Goal: Information Seeking & Learning: Learn about a topic

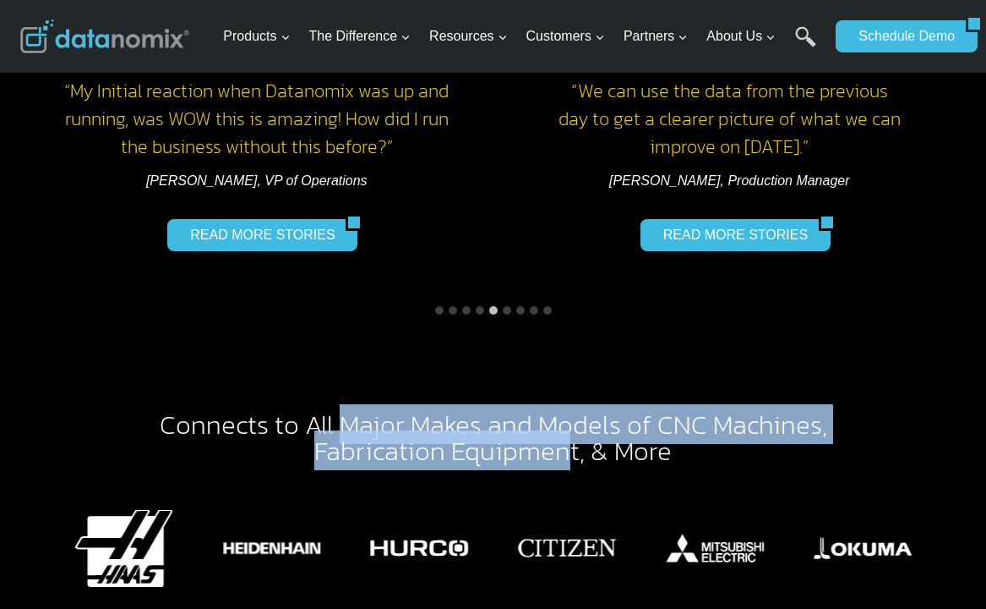
drag, startPoint x: 565, startPoint y: 424, endPoint x: 585, endPoint y: 418, distance: 21.1
click at [581, 419] on h2 "Connects to All Major Makes and Models of CNC Machines , Fabrication Equipment,…" at bounding box center [493, 437] width 770 height 53
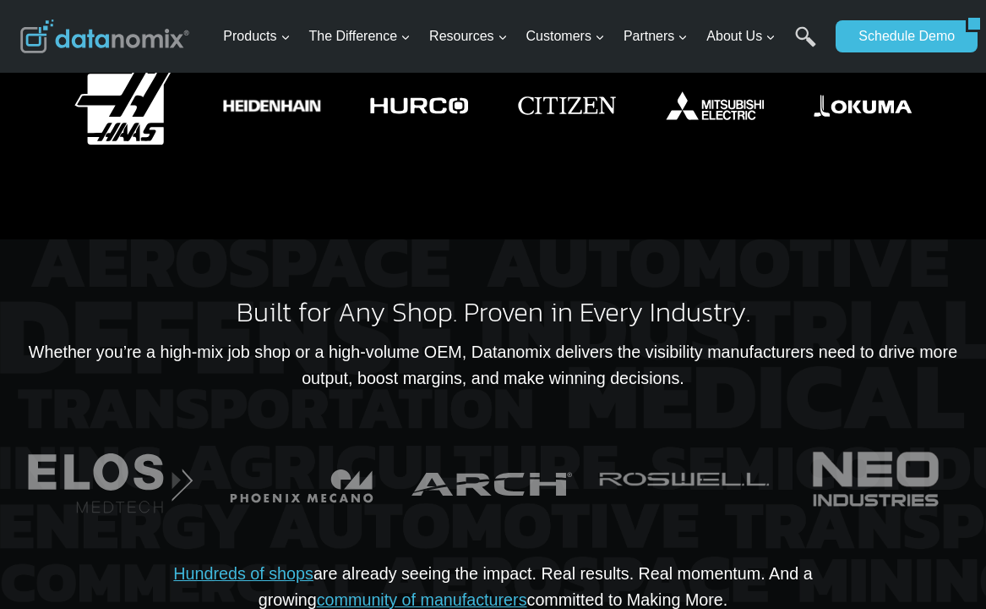
scroll to position [3212, 0]
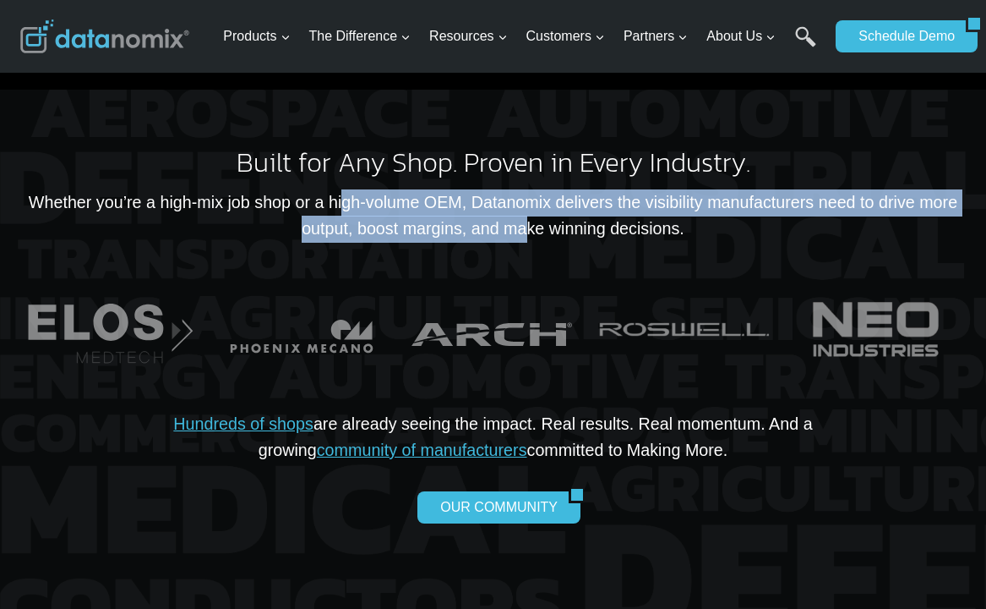
drag, startPoint x: 511, startPoint y: 188, endPoint x: 327, endPoint y: 156, distance: 186.9
click at [330, 156] on div "Built for Any Shop. Proven in Every Industry. Whether you’re a high-mix job sho…" at bounding box center [493, 356] width 946 height 415
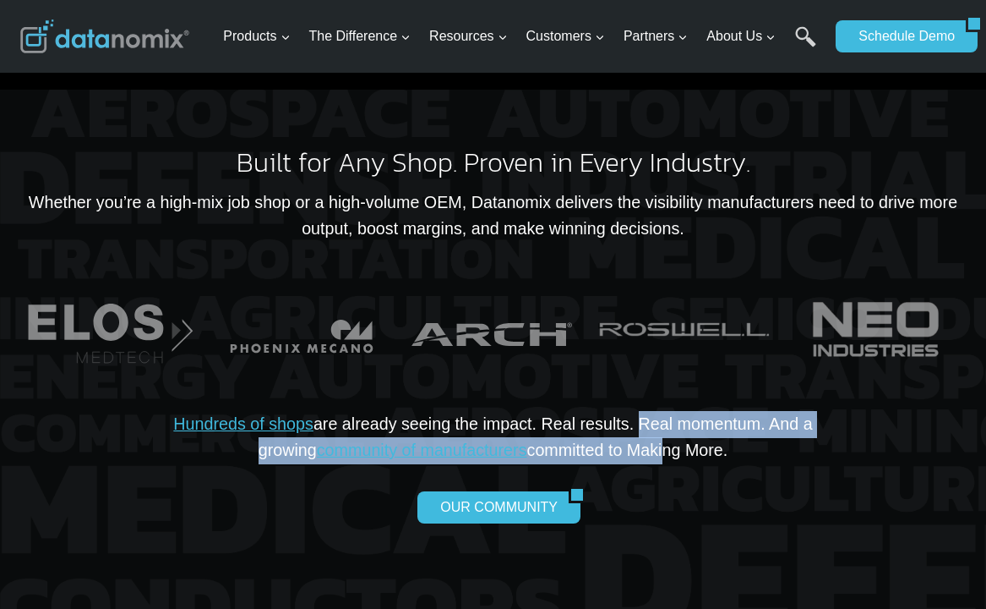
drag, startPoint x: 605, startPoint y: 390, endPoint x: 636, endPoint y: 428, distance: 48.6
click at [638, 438] on p "Hundreds of shops are already seeing the impact. Real results. Real momentum. A…" at bounding box center [492, 437] width 729 height 53
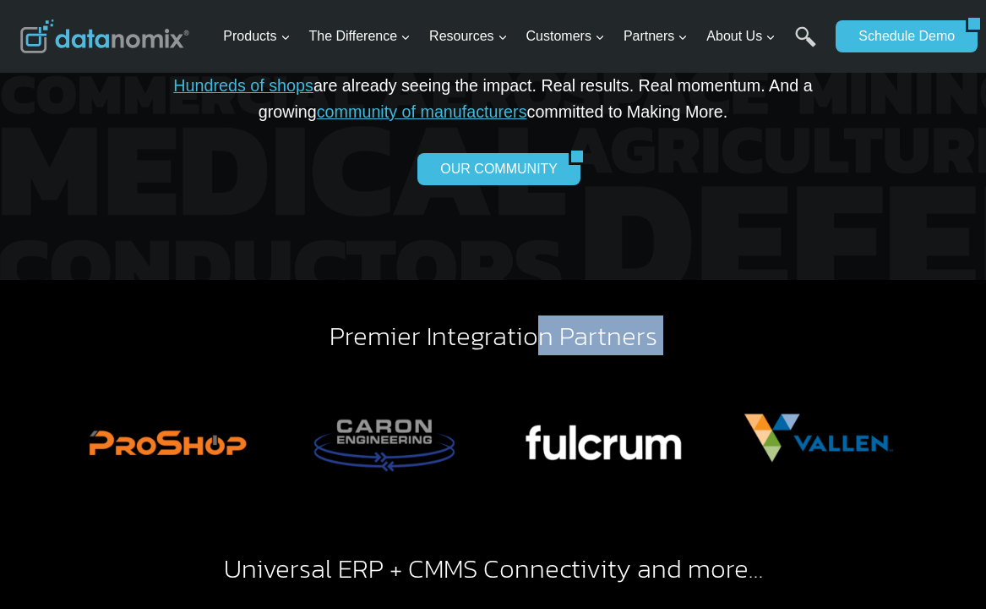
click at [383, 316] on div "Premier Integration Partners Universal ERP + CMMS Connectivity and more…" at bounding box center [493, 504] width 946 height 449
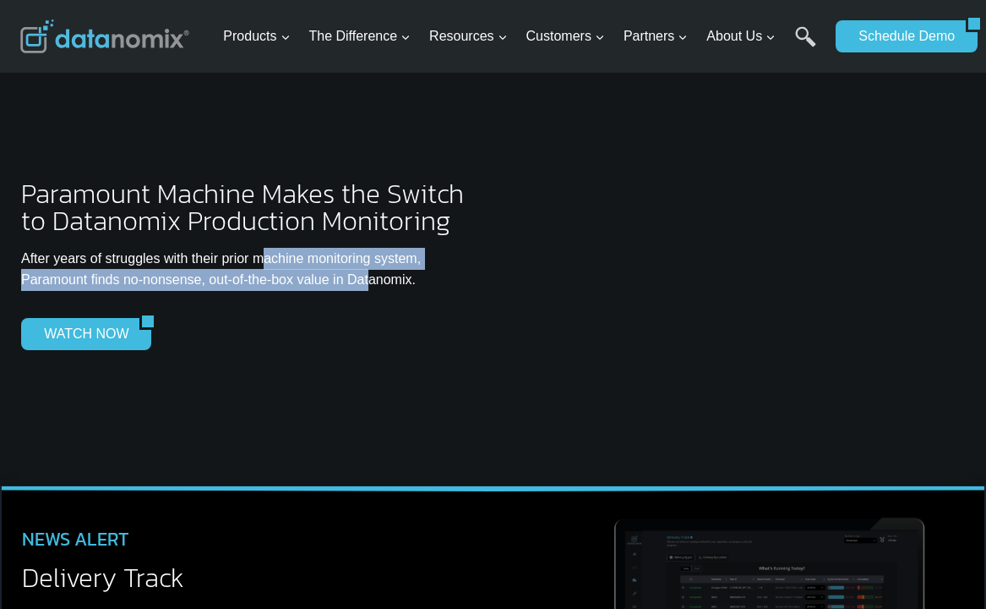
drag, startPoint x: 368, startPoint y: 255, endPoint x: 197, endPoint y: 207, distance: 177.4
click at [204, 209] on div "Paramount Machine Makes the Switch to Datanomix Production Monitoring After yea…" at bounding box center [250, 278] width 459 height 196
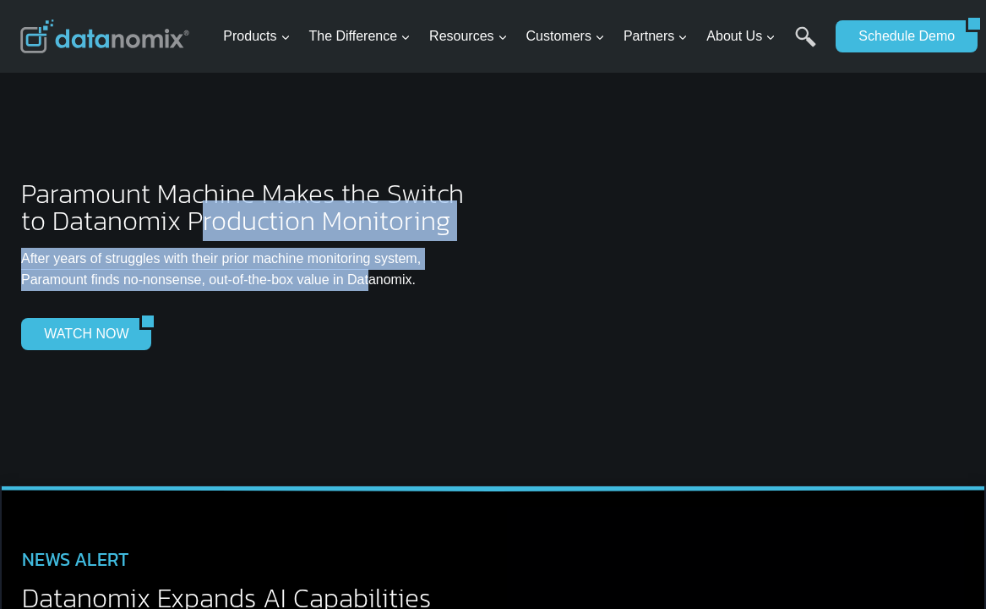
scroll to position [4649, 0]
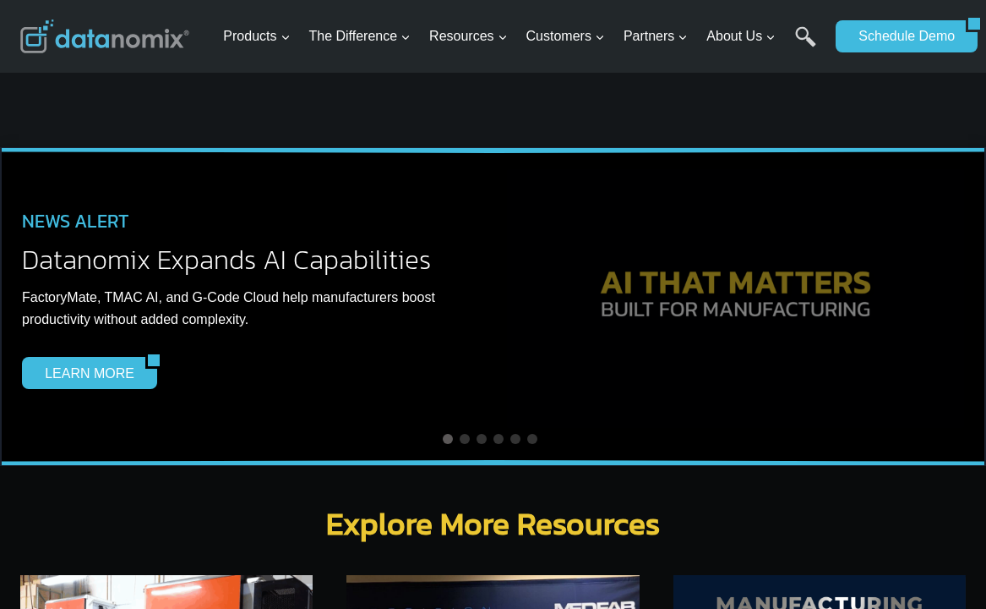
drag, startPoint x: 321, startPoint y: 232, endPoint x: 385, endPoint y: 274, distance: 76.9
click at [362, 270] on div "NEWS ALERT Datanomix Expands AI Capabilities FactoryMate, TMAC AI, and G-Code C…" at bounding box center [251, 302] width 458 height 226
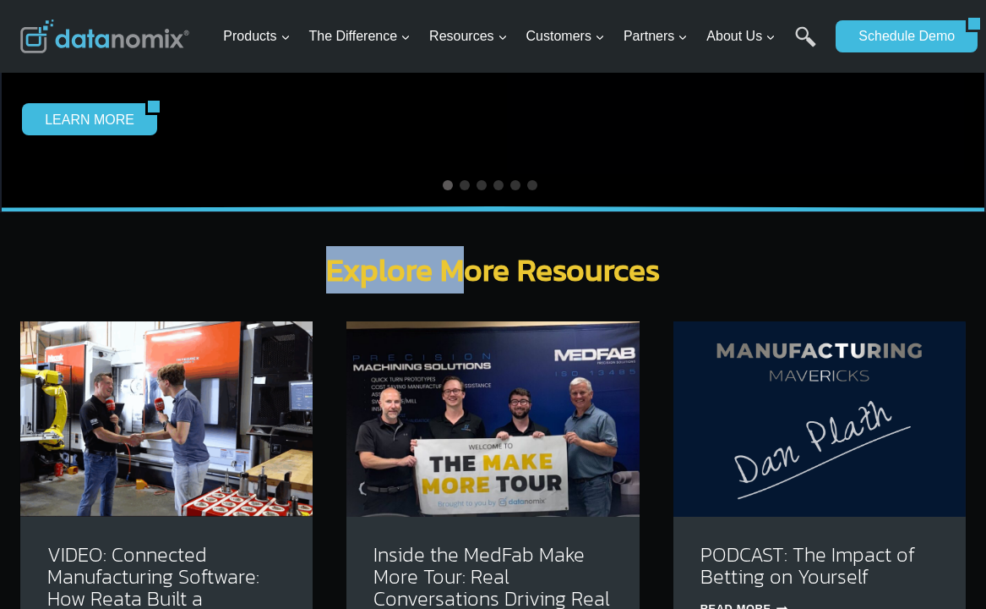
drag, startPoint x: 345, startPoint y: 235, endPoint x: 560, endPoint y: 236, distance: 214.7
click at [554, 254] on h2 "Explore More Resources" at bounding box center [493, 280] width 946 height 52
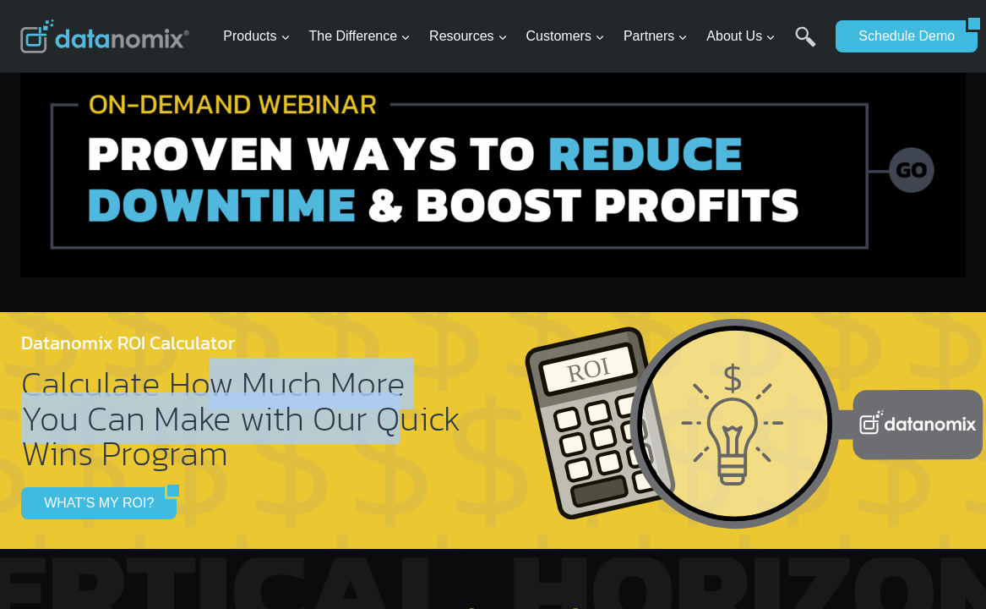
drag, startPoint x: 316, startPoint y: 393, endPoint x: 139, endPoint y: 361, distance: 180.4
click at [143, 366] on h2 "Calculate How Much More You Can Make with Our Quick Wins Program" at bounding box center [243, 418] width 445 height 104
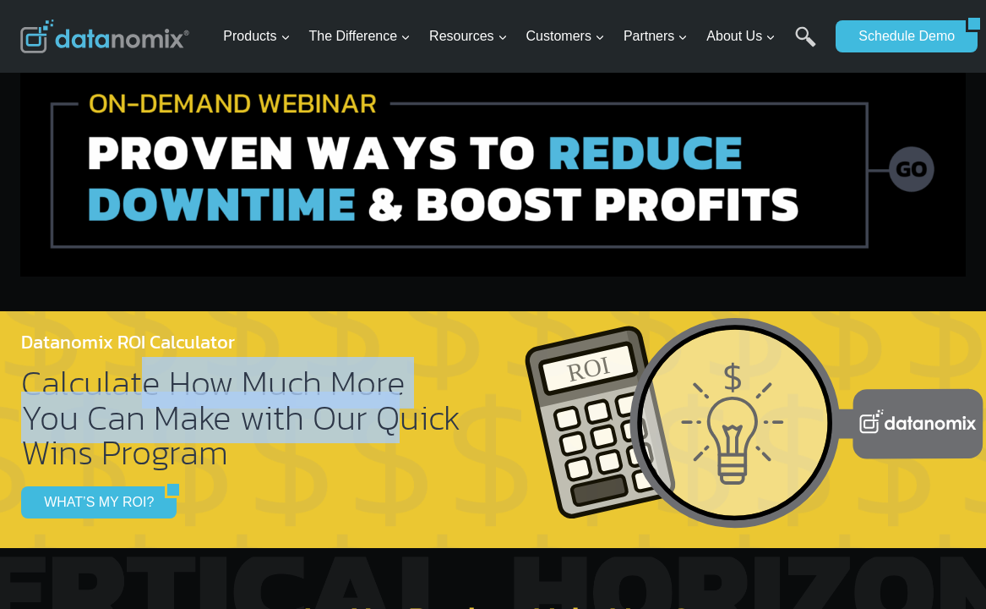
scroll to position [5916, 0]
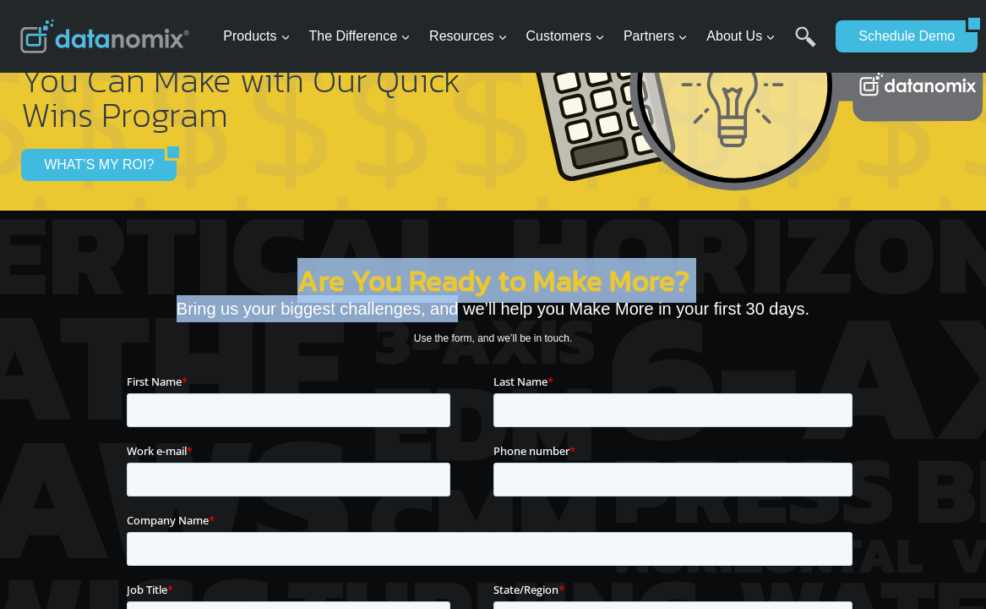
drag, startPoint x: 205, startPoint y: 271, endPoint x: 476, endPoint y: 279, distance: 271.4
click at [476, 279] on div "Are You Ready to Make More? Bring us your biggest challenges, and we’ll help yo…" at bounding box center [493, 526] width 733 height 774
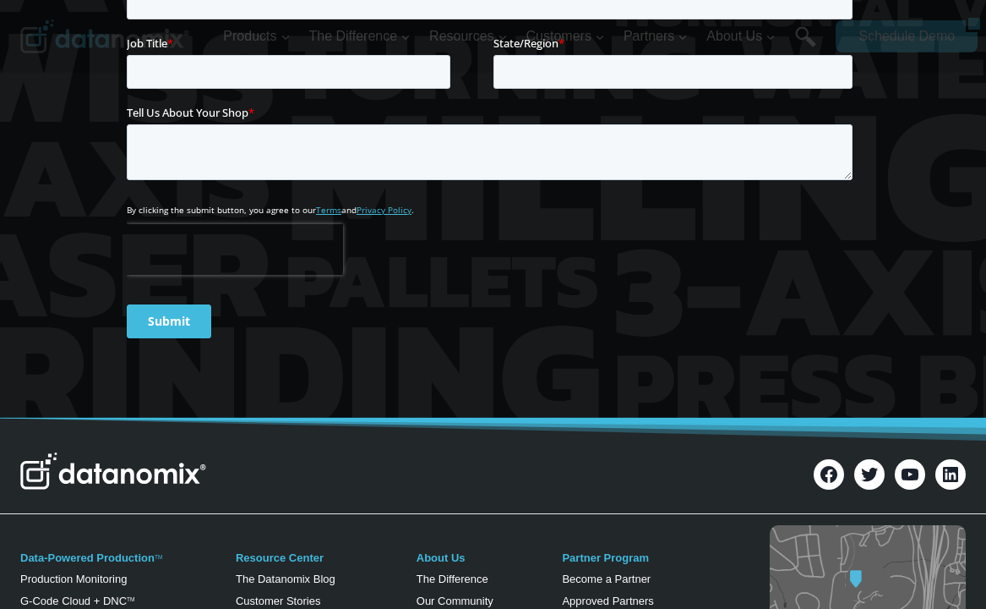
scroll to position [6593, 0]
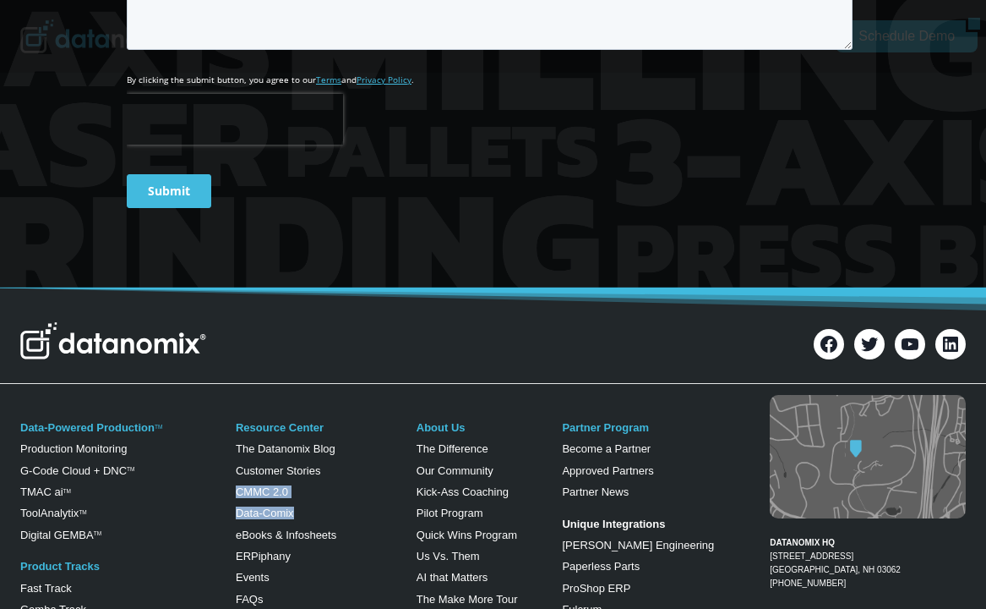
drag, startPoint x: 363, startPoint y: 433, endPoint x: 370, endPoint y: 491, distance: 58.8
click at [370, 491] on div "Resource Center The Datanomix Blog Customer Stories CMMC 2.0 Data-Comix eBooks …" at bounding box center [313, 578] width 154 height 332
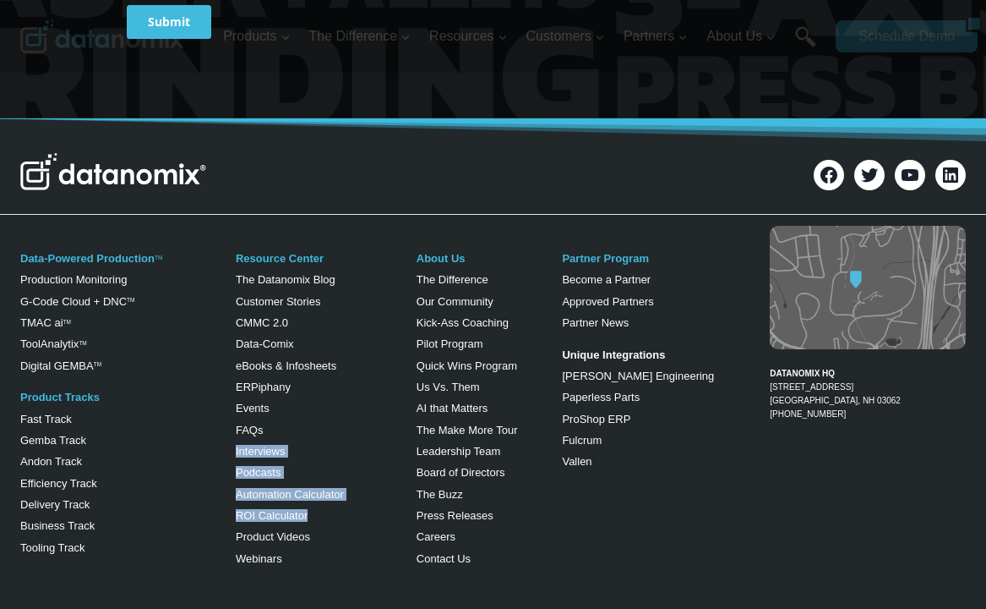
drag, startPoint x: 365, startPoint y: 476, endPoint x: 370, endPoint y: 468, distance: 9.1
click at [367, 478] on div "Resource Center The Datanomix Blog Customer Stories CMMC 2.0 Data-Comix eBooks …" at bounding box center [313, 409] width 154 height 332
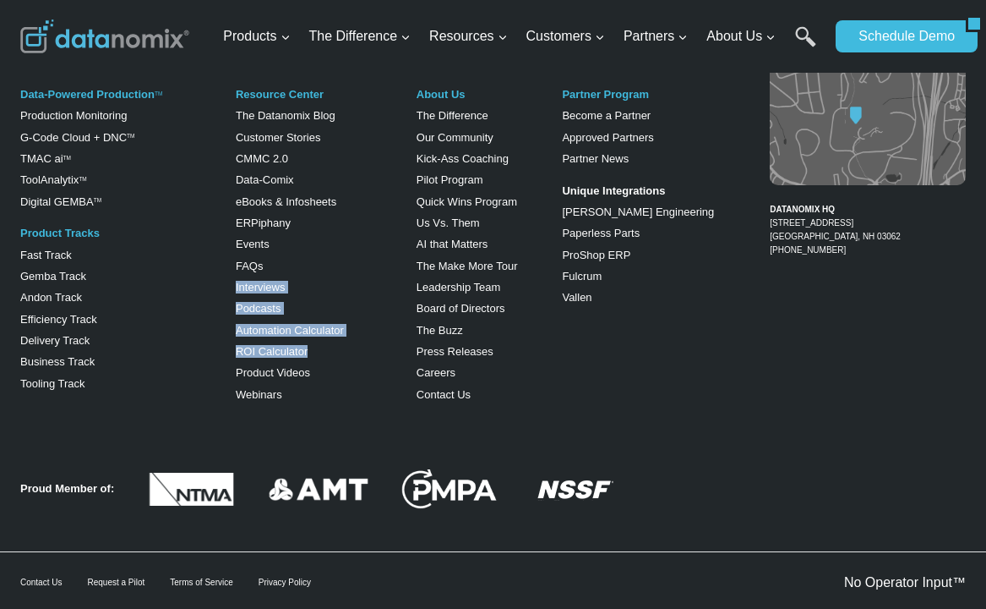
scroll to position [6963, 0]
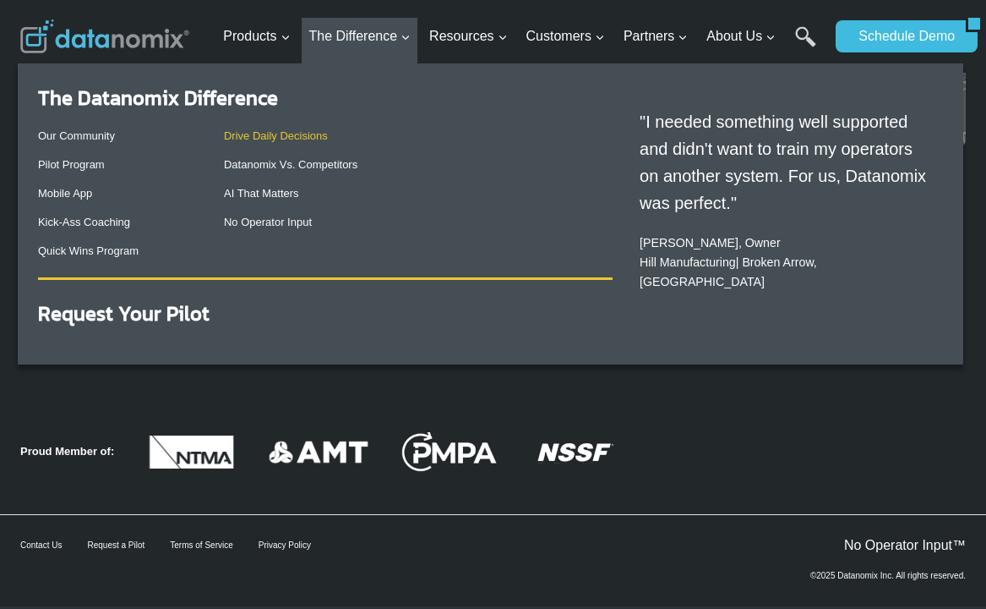
click at [241, 141] on link "Drive Daily Decisions" at bounding box center [276, 135] width 104 height 13
